Goal: Understand process/instructions: Learn how to perform a task or action

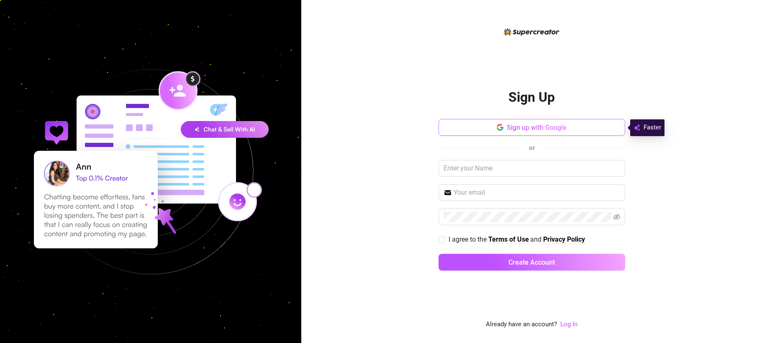
click at [497, 127] on icon "button" at bounding box center [500, 127] width 7 height 7
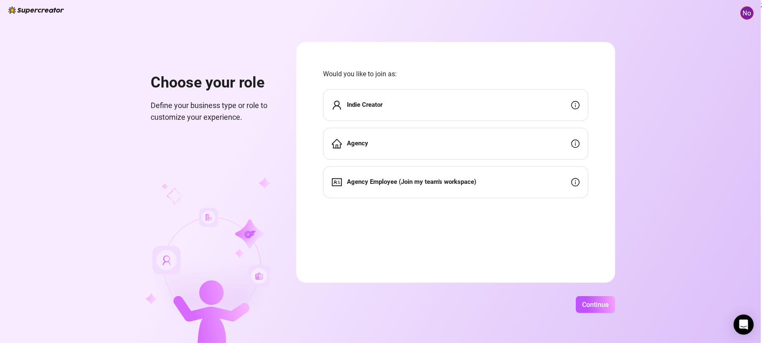
click at [410, 97] on div "Indie Creator" at bounding box center [455, 105] width 265 height 32
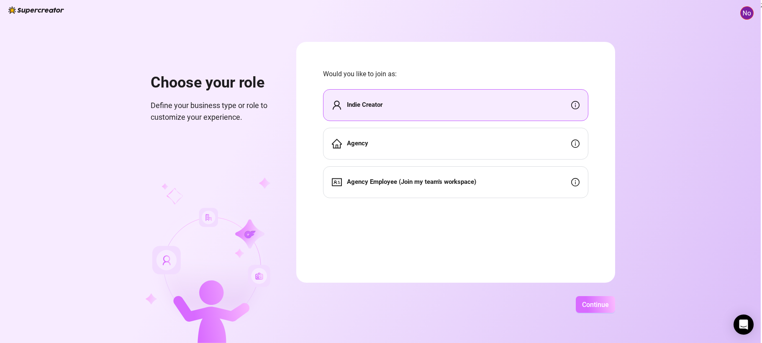
click at [593, 305] on span "Continue" at bounding box center [595, 305] width 27 height 8
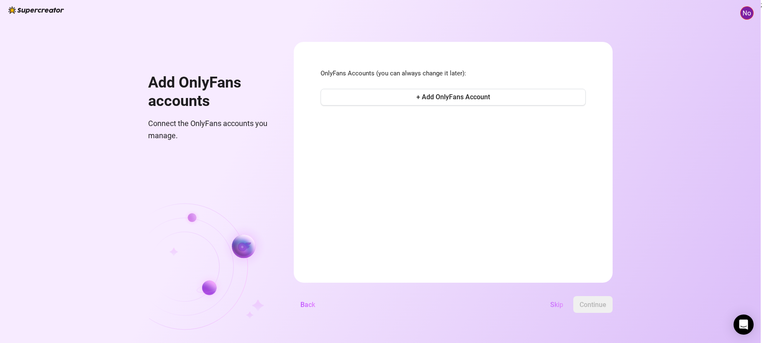
click at [549, 303] on button "Skip" at bounding box center [557, 304] width 26 height 17
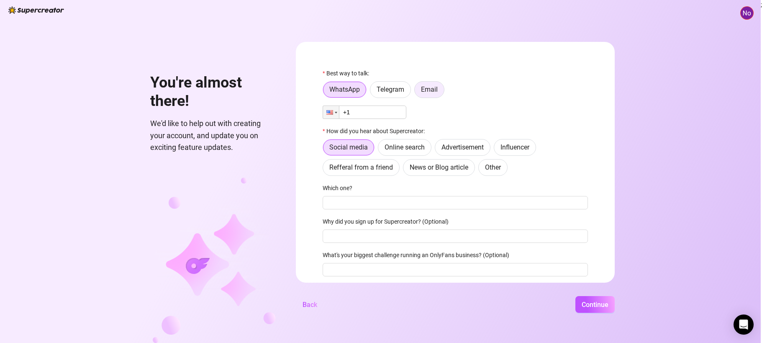
click at [430, 93] on span "Email" at bounding box center [429, 89] width 17 height 8
click at [417, 92] on input "Email" at bounding box center [417, 92] width 0 height 0
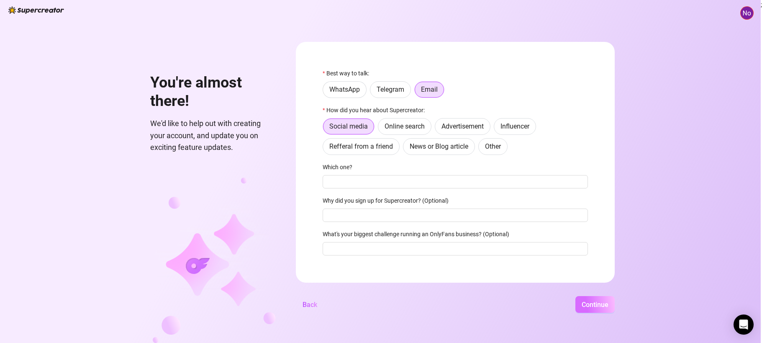
click at [592, 307] on span "Continue" at bounding box center [595, 305] width 27 height 8
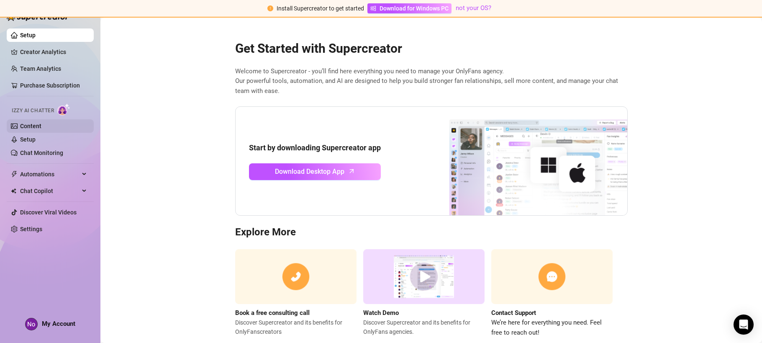
click at [41, 123] on link "Content" at bounding box center [30, 126] width 21 height 7
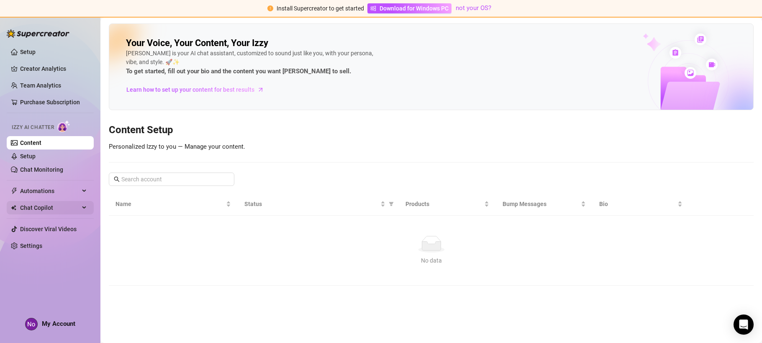
click at [84, 208] on div "Chat Copilot" at bounding box center [50, 207] width 87 height 13
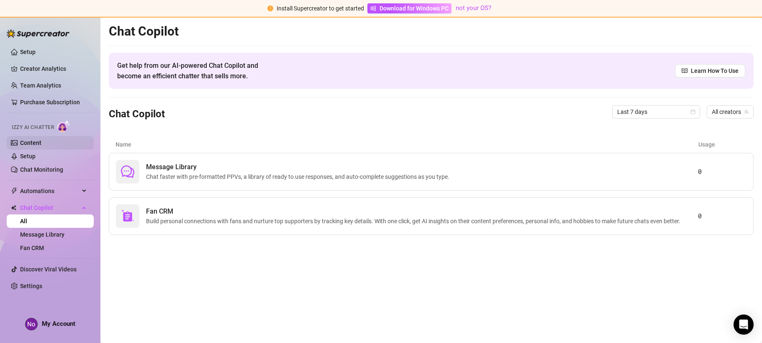
click at [36, 145] on link "Content" at bounding box center [30, 142] width 21 height 7
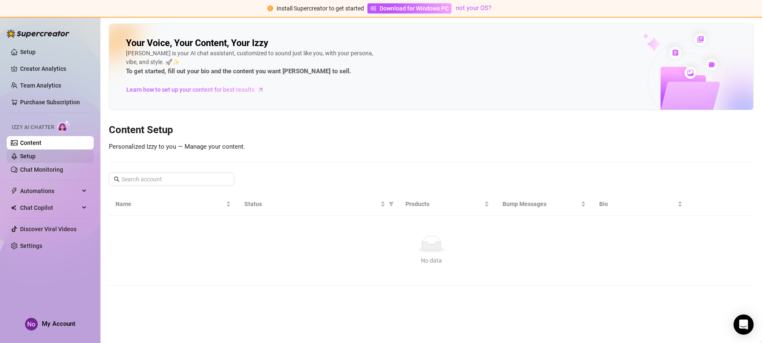
click at [34, 154] on link "Setup" at bounding box center [27, 156] width 15 height 7
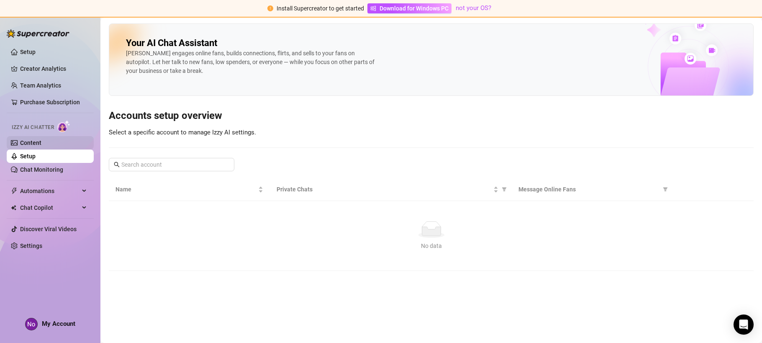
click at [37, 141] on link "Content" at bounding box center [30, 142] width 21 height 7
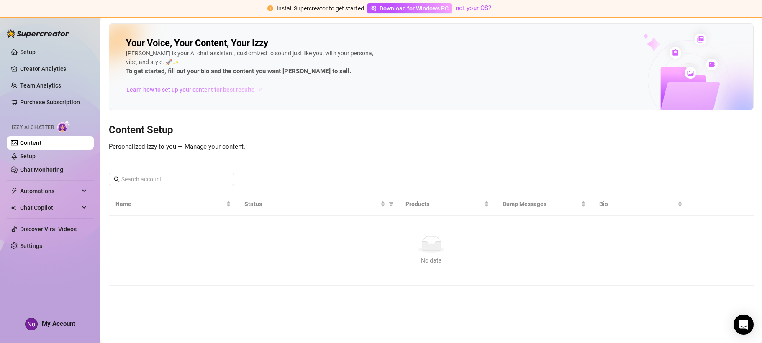
click at [189, 89] on span "Learn how to set up your content for best results" at bounding box center [190, 89] width 128 height 9
